Goal: Task Accomplishment & Management: Manage account settings

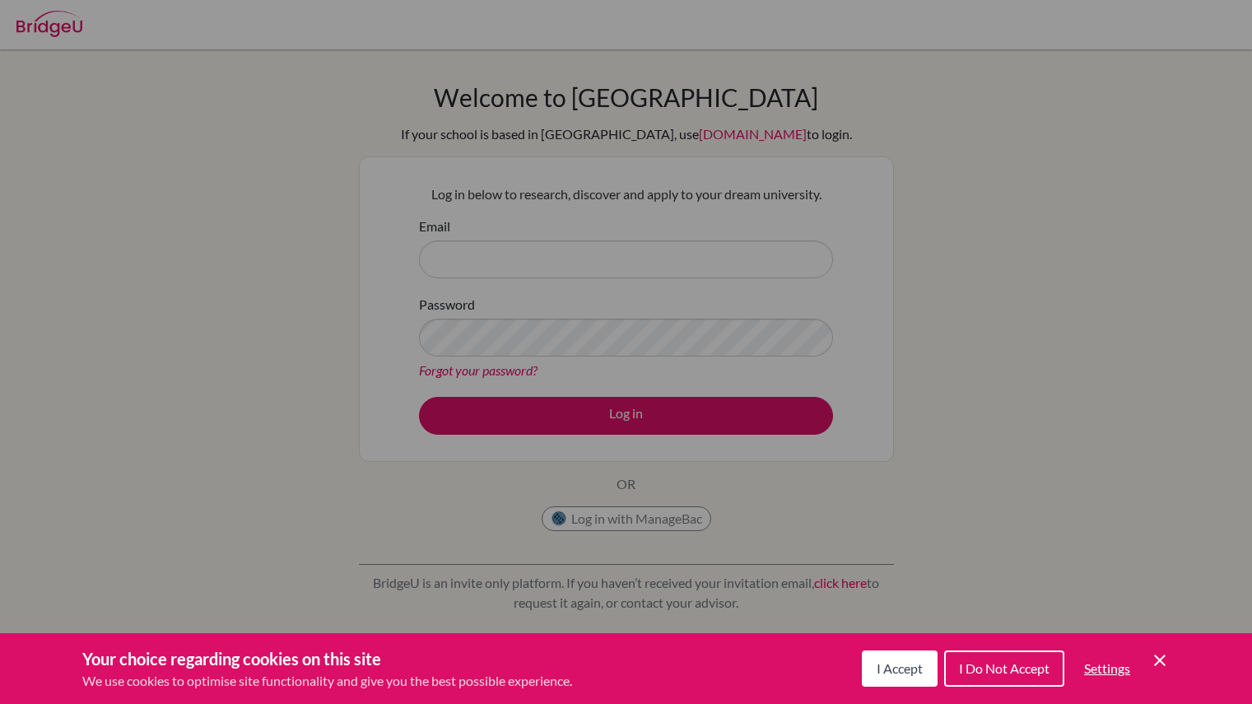
click at [782, 263] on div "Cookie Preferences" at bounding box center [626, 352] width 1252 height 704
click at [1159, 655] on icon "Cookie Control Close Icon" at bounding box center [1160, 660] width 20 height 20
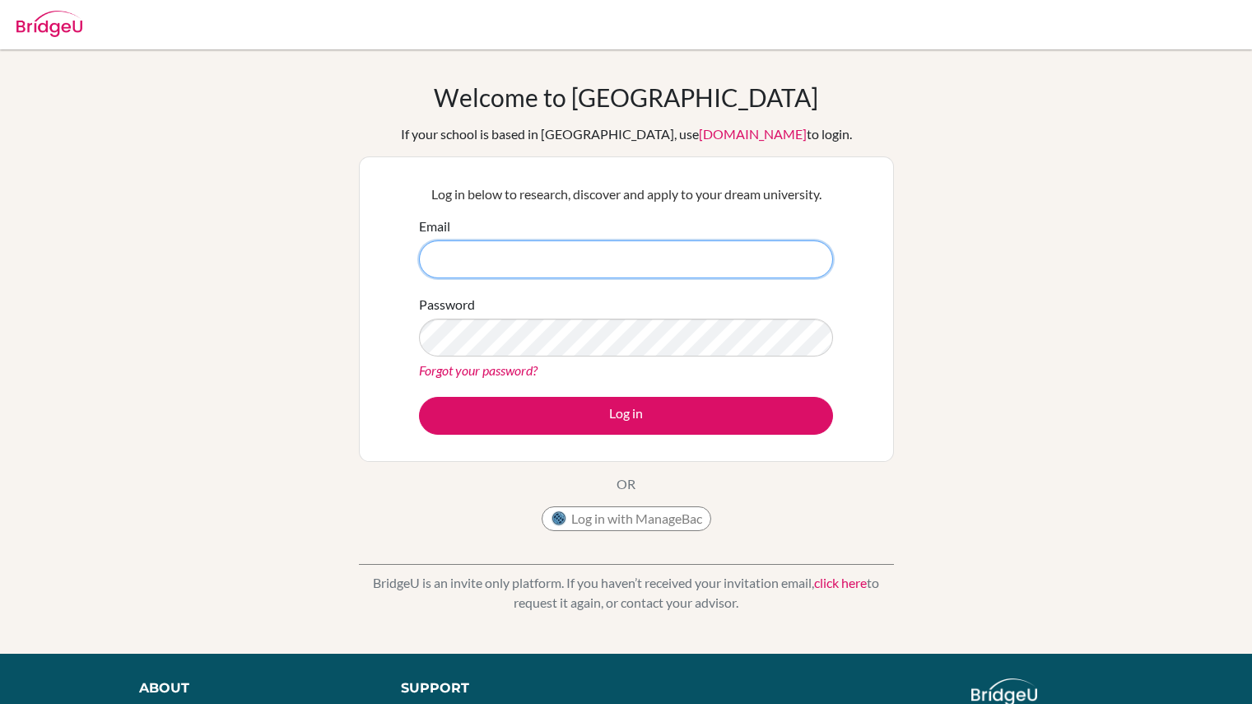
click at [654, 263] on input "Email" at bounding box center [626, 259] width 414 height 38
type input "talha.salih@enishi.ac.jp"
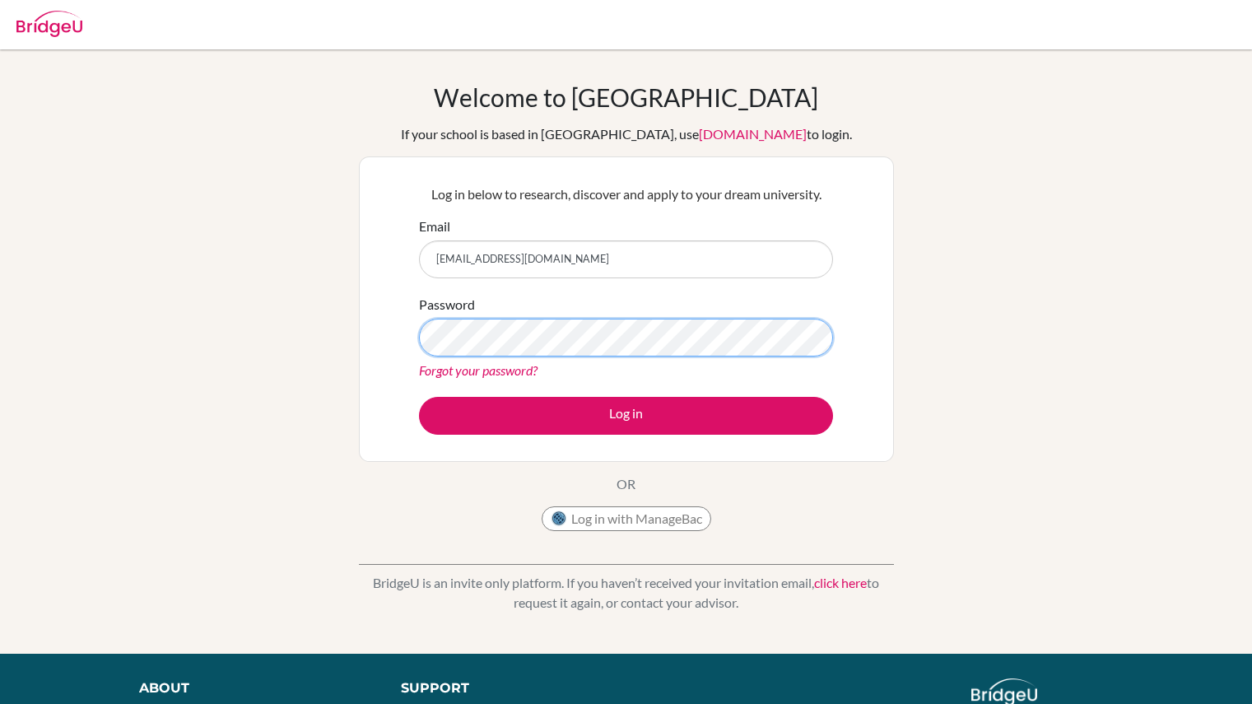
click at [419, 397] on button "Log in" at bounding box center [626, 416] width 414 height 38
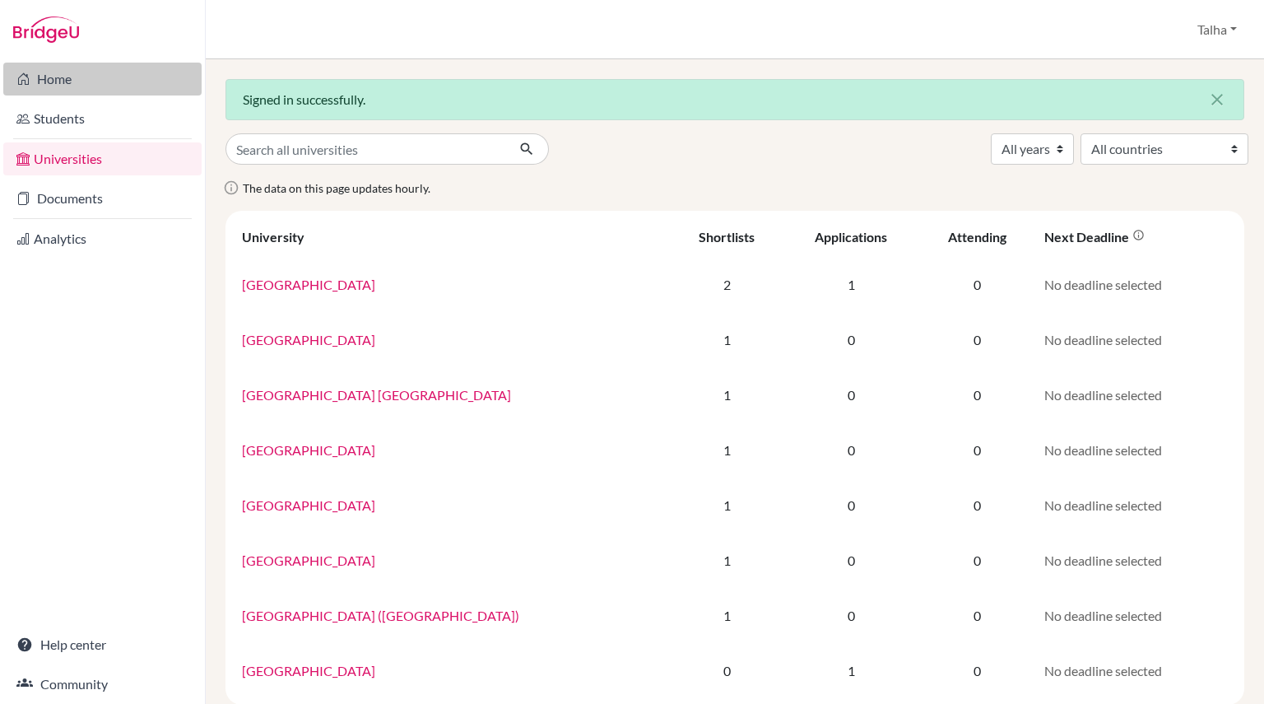
click at [98, 79] on link "Home" at bounding box center [102, 79] width 198 height 33
